Goal: Task Accomplishment & Management: Manage account settings

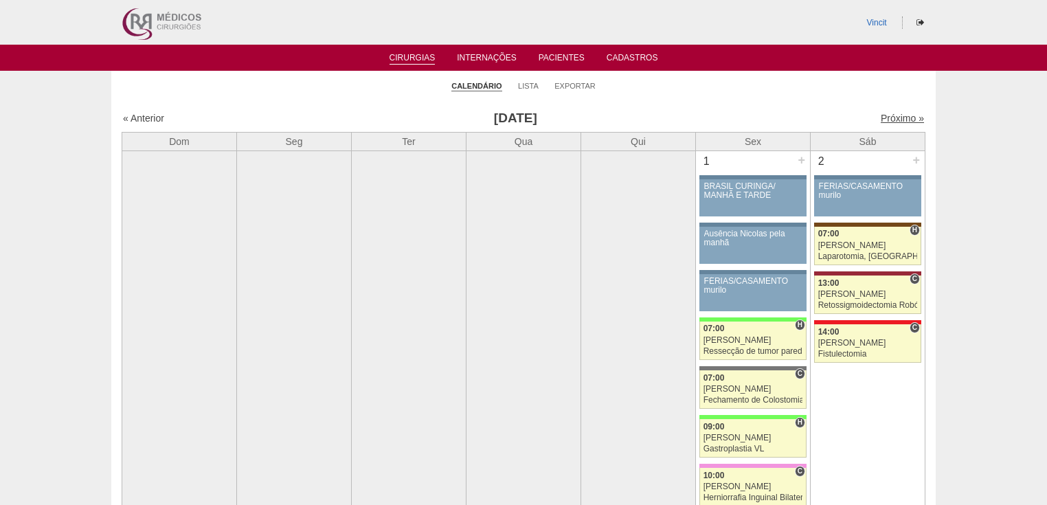
click at [894, 120] on link "Próximo »" at bounding box center [901, 118] width 43 height 11
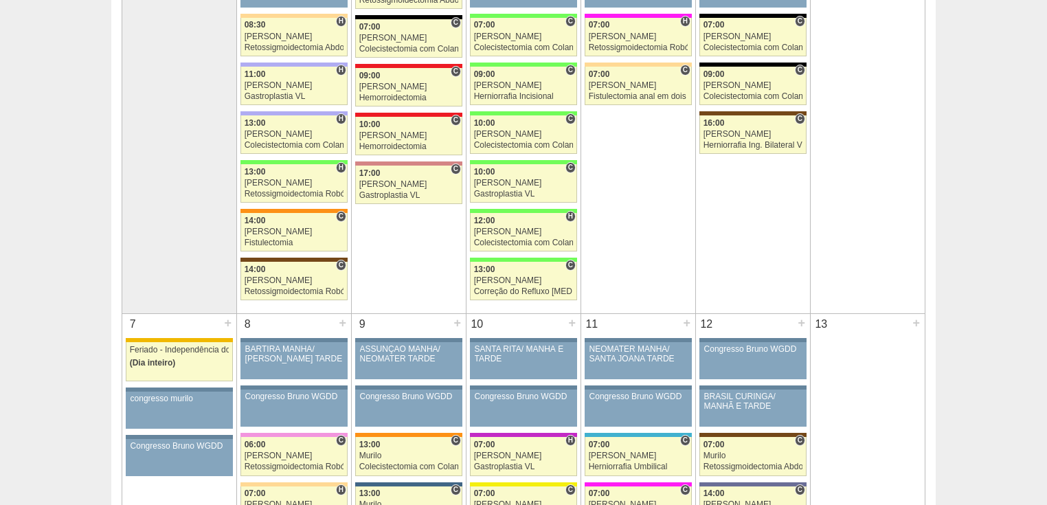
scroll to position [385, 0]
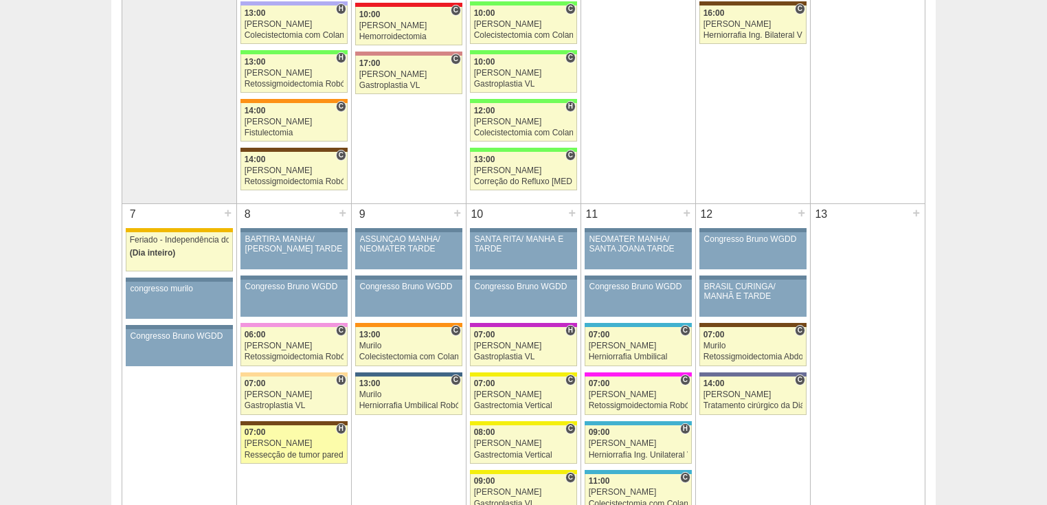
click at [317, 453] on div "Ressecção de tumor parede abdominal pélvica" at bounding box center [294, 455] width 100 height 9
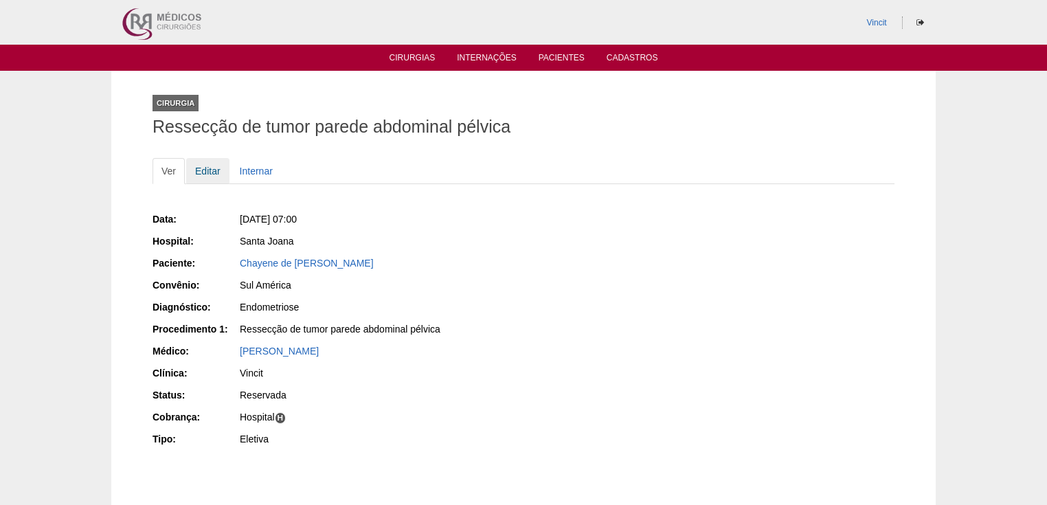
click at [209, 170] on link "Editar" at bounding box center [207, 171] width 43 height 26
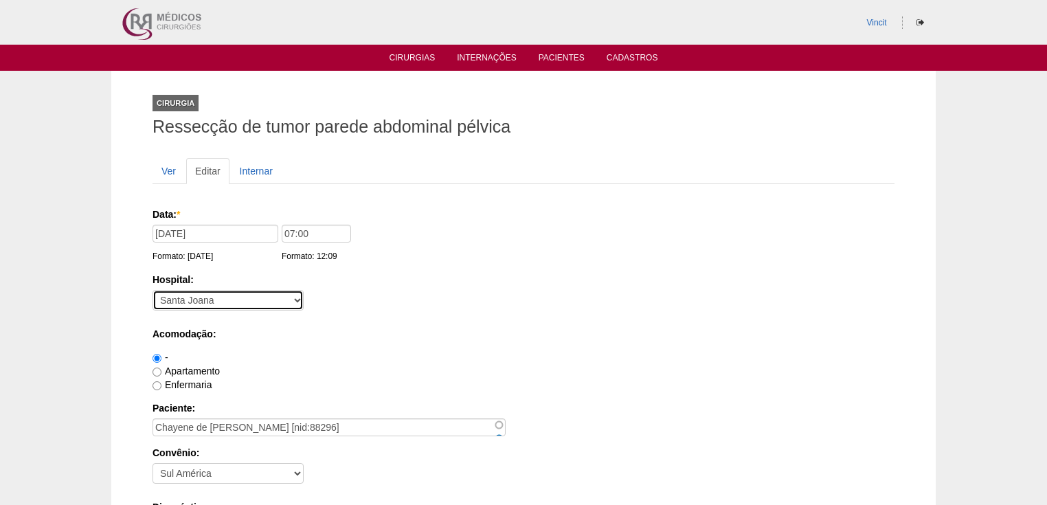
click at [257, 297] on select "- Nenhum - 9 de Julho Albert Einstein Alvorada América Assunção Bartira Benefic…" at bounding box center [227, 300] width 151 height 21
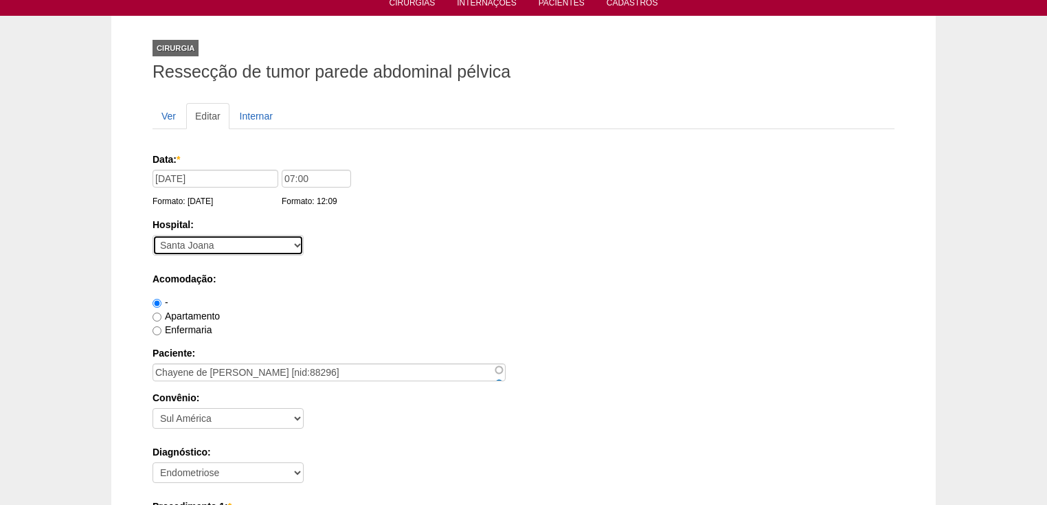
click at [236, 242] on select "- Nenhum - 9 de Julho Albert Einstein Alvorada América Assunção Bartira Benefic…" at bounding box center [227, 245] width 151 height 21
select select "58"
click at [152, 235] on select "- Nenhum - 9 de Julho Albert Einstein Alvorada América Assunção Bartira Benefic…" at bounding box center [227, 245] width 151 height 21
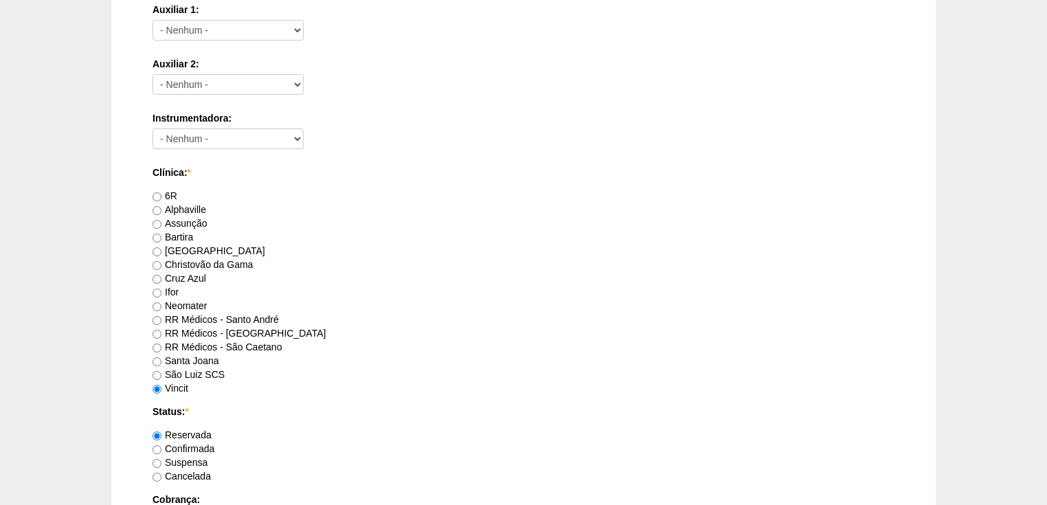
scroll to position [879, 0]
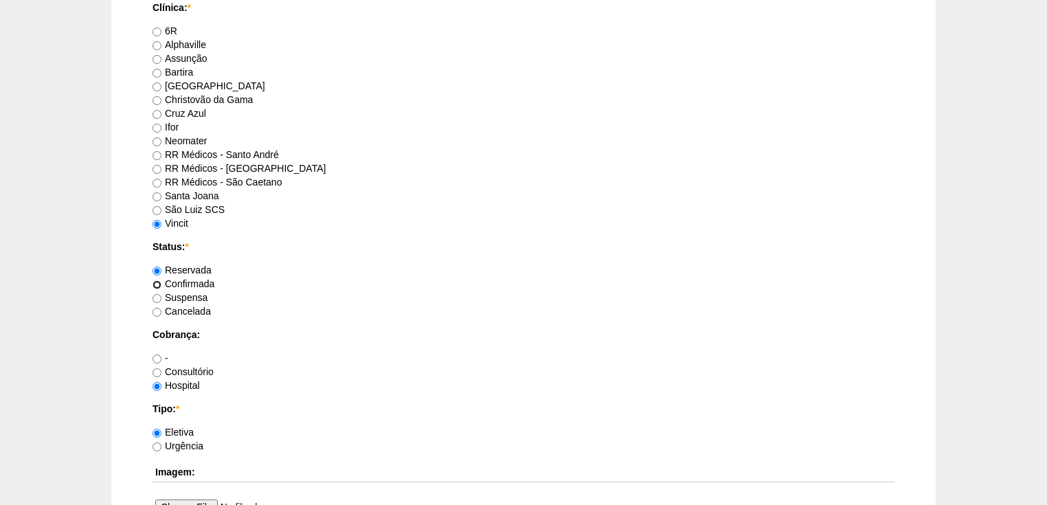
click at [159, 280] on input "Confirmada" at bounding box center [156, 284] width 9 height 9
radio input "true"
click at [155, 196] on input "Santa Joana" at bounding box center [156, 196] width 9 height 9
radio input "true"
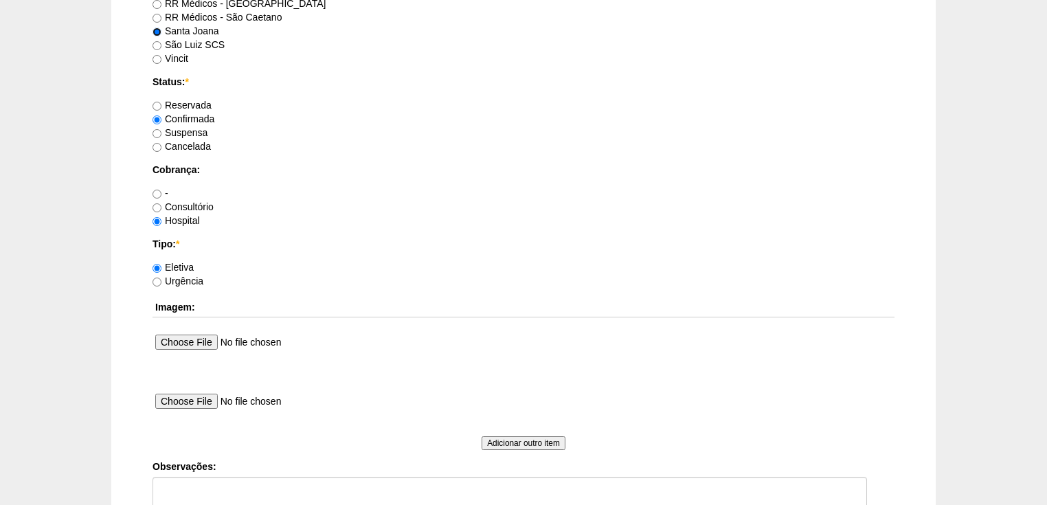
scroll to position [1209, 0]
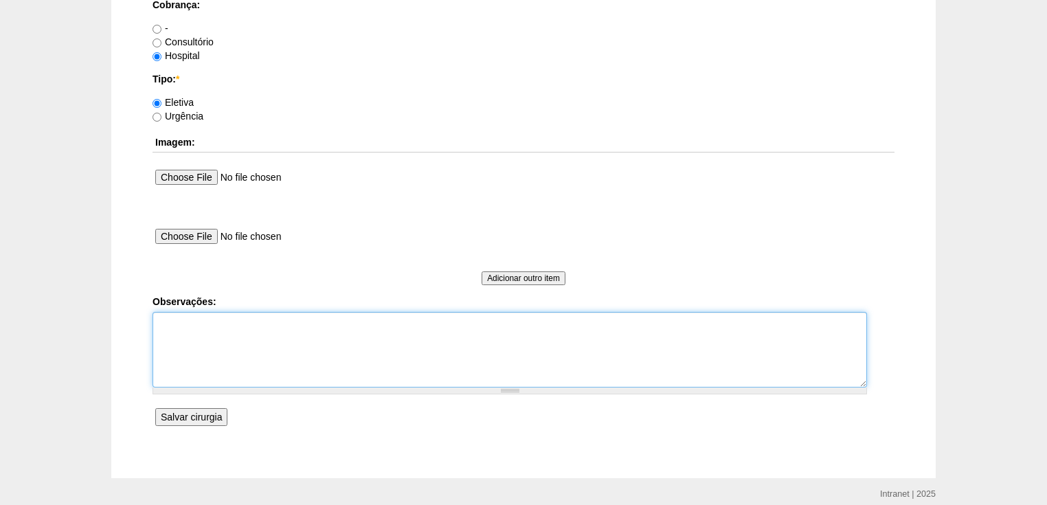
click at [184, 341] on textarea "Observações:" at bounding box center [509, 350] width 714 height 76
click at [218, 364] on textarea "Vincit - Faturada Hospital Reserva 262191 Reconstrução de parede abdominal -neg…" at bounding box center [509, 350] width 714 height 76
click at [347, 349] on textarea "Vincit - Faturada Hospital Reserva 262191 Reconstrução de parede abdominal -neg…" at bounding box center [509, 350] width 714 height 76
click at [472, 349] on textarea "Vincit - Faturada Hospital Reserva 262191 Reconstrução de parede abdominal -neg…" at bounding box center [509, 350] width 714 height 76
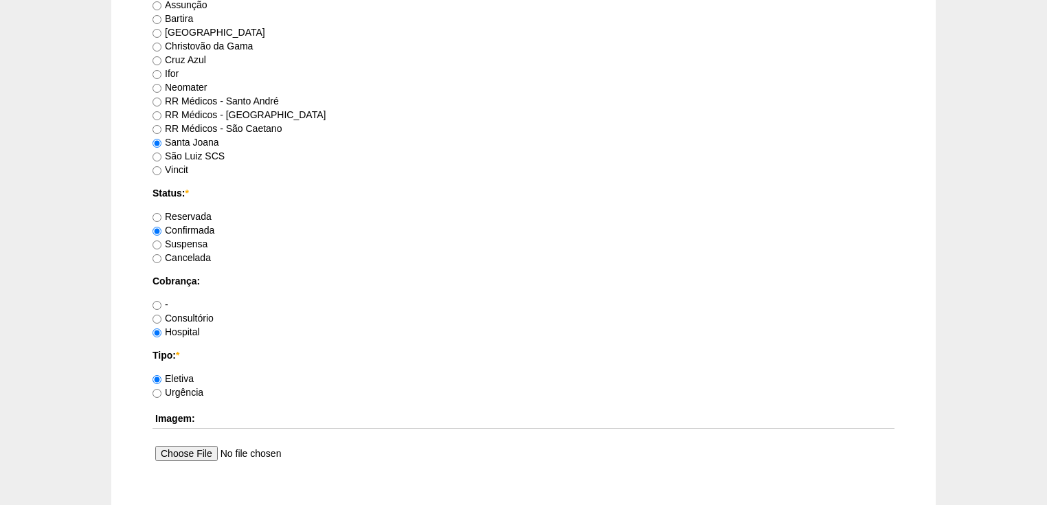
scroll to position [1262, 0]
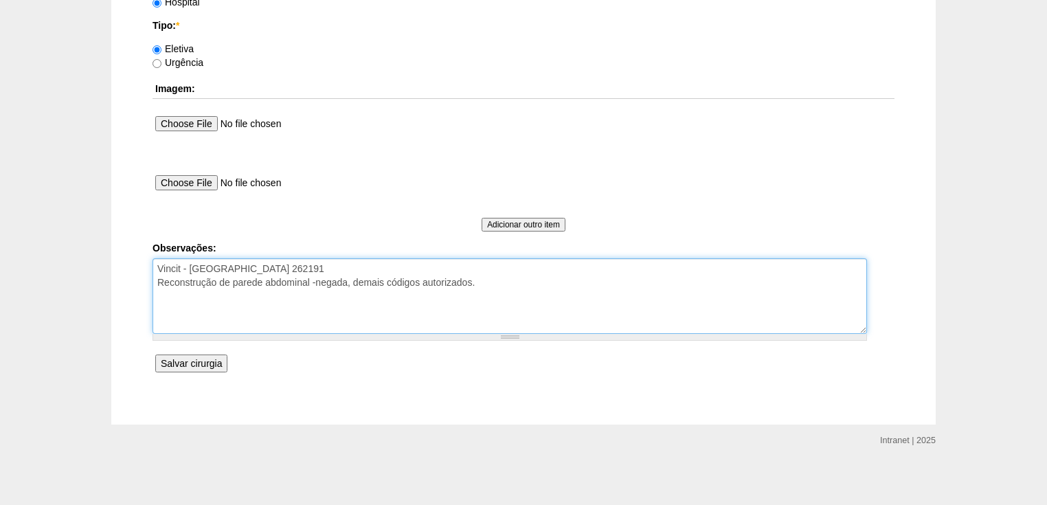
type textarea "Vincit - Faturada Hospital Reserva 262191 Reconstrução de parede abdominal -neg…"
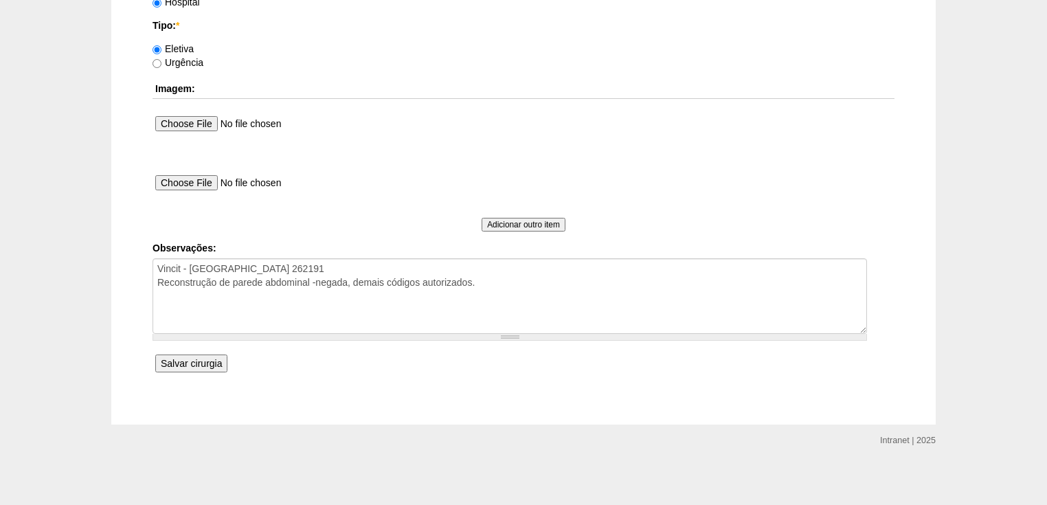
click at [205, 355] on input "Salvar cirurgia" at bounding box center [191, 363] width 72 height 18
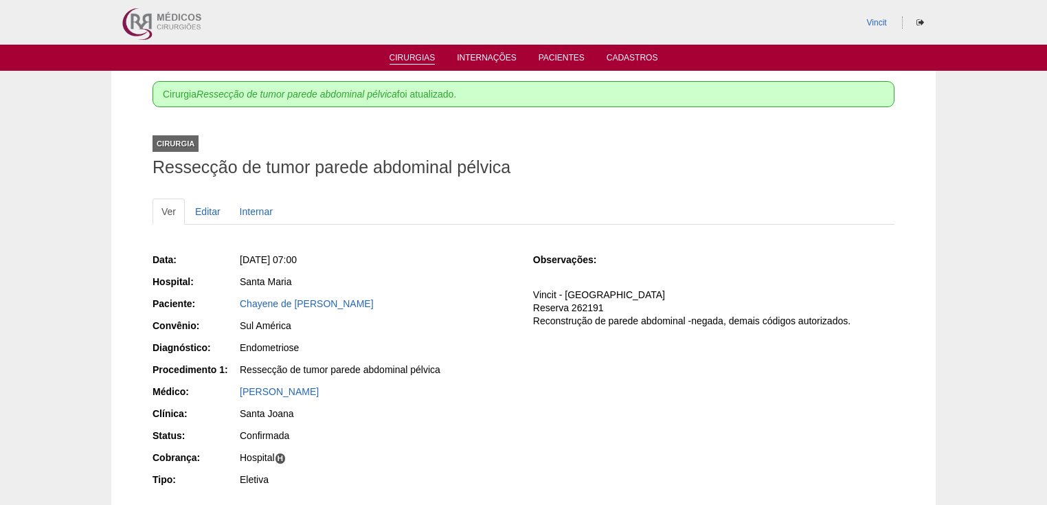
click at [422, 59] on link "Cirurgias" at bounding box center [412, 59] width 46 height 12
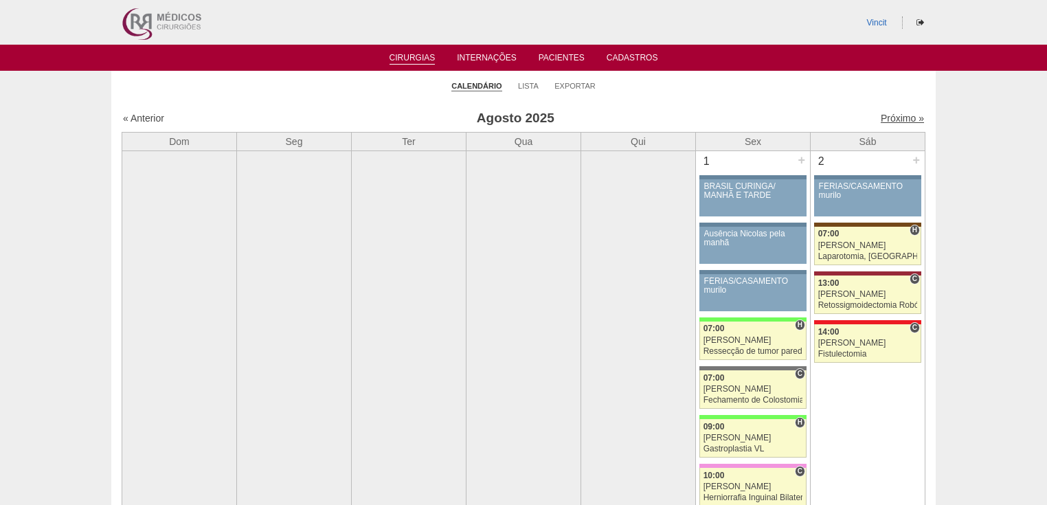
click at [887, 115] on link "Próximo »" at bounding box center [901, 118] width 43 height 11
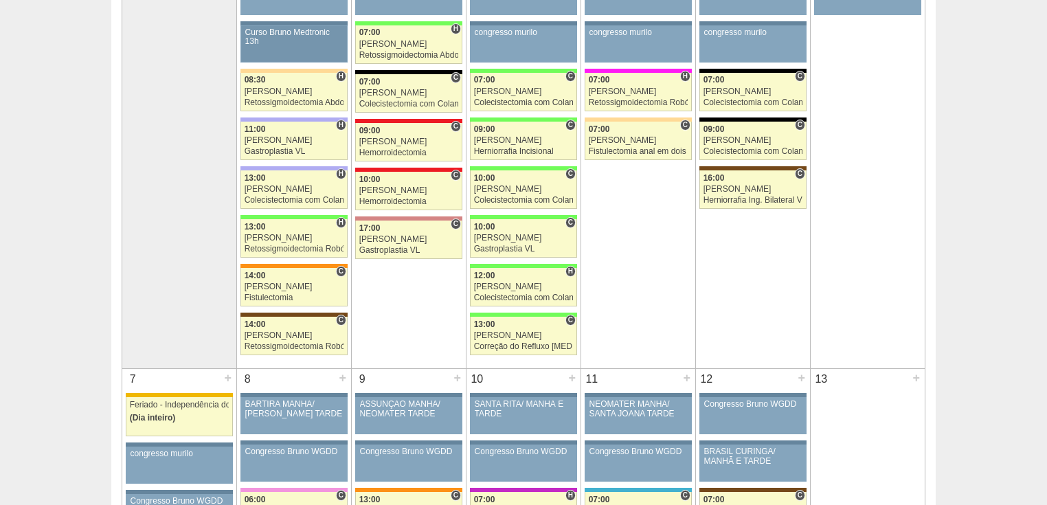
scroll to position [494, 0]
